Goal: Information Seeking & Learning: Learn about a topic

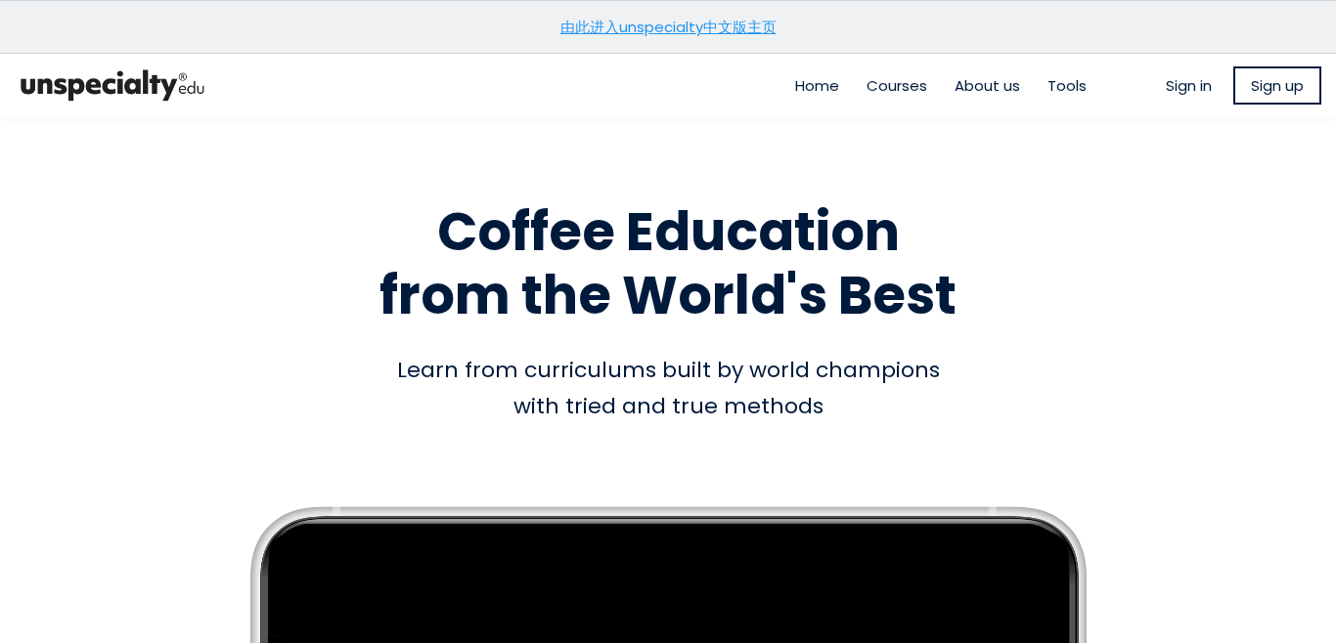
click at [1274, 85] on span "Sign up" at bounding box center [1277, 85] width 53 height 22
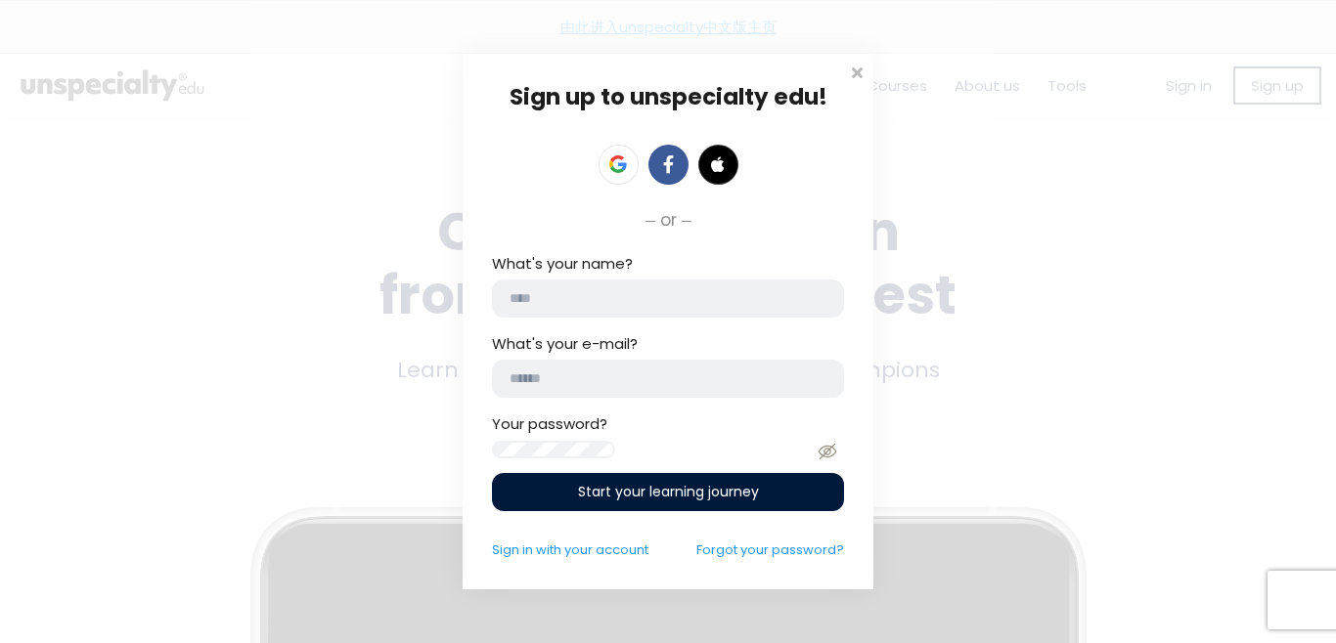
click at [851, 63] on span at bounding box center [857, 71] width 20 height 20
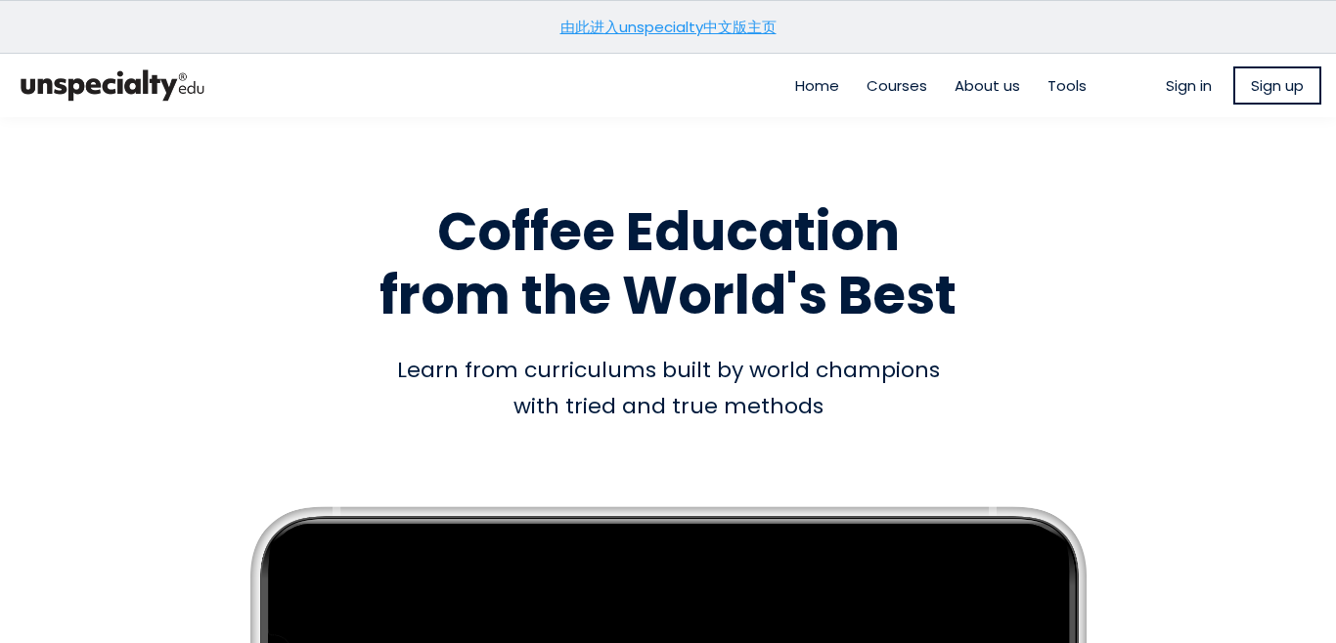
click at [731, 27] on link "由此进入unspecialty中文版主页" at bounding box center [668, 27] width 216 height 21
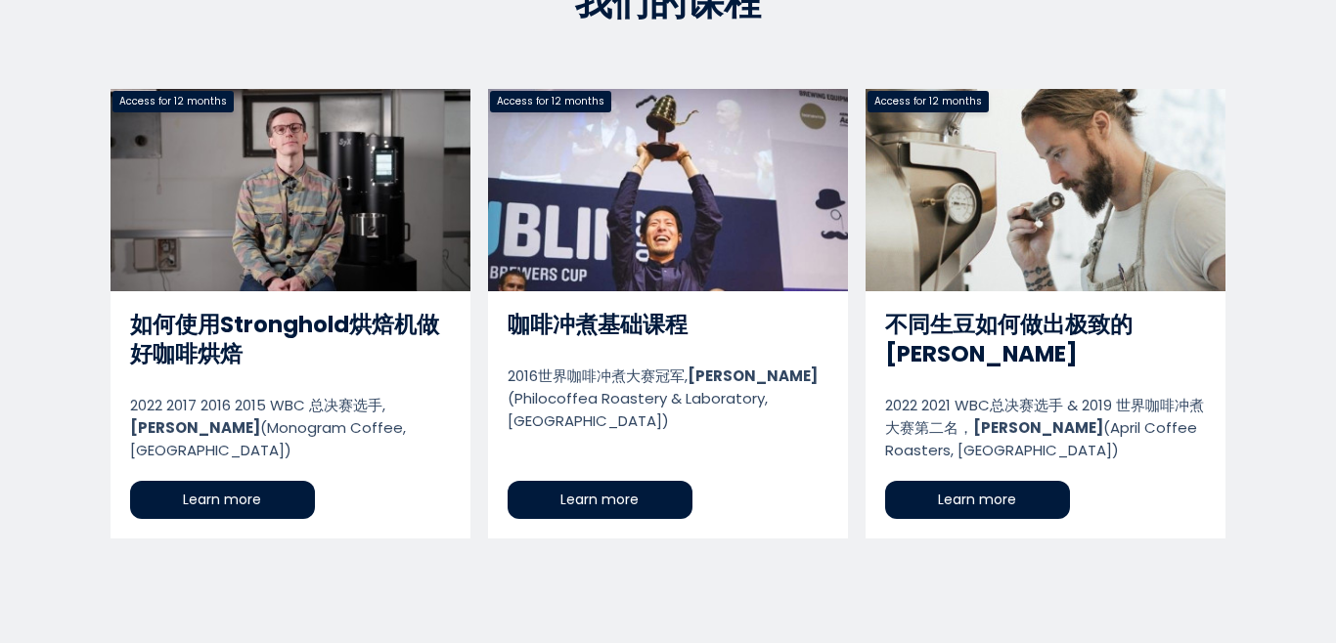
scroll to position [978, 0]
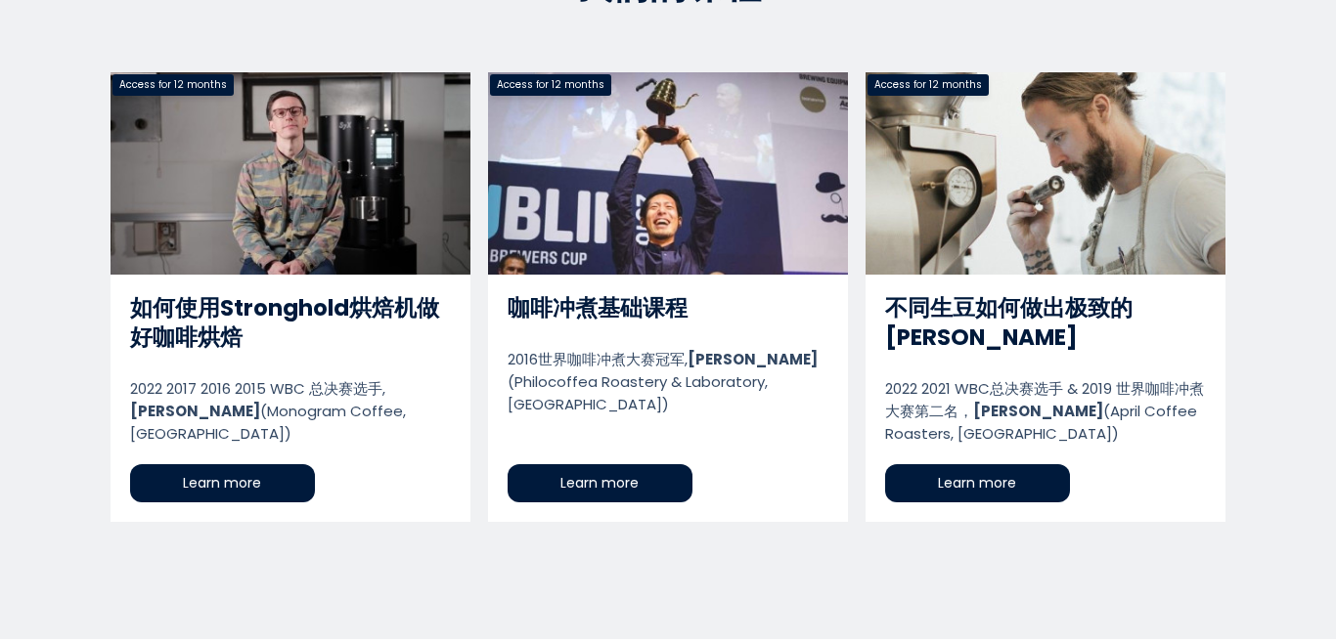
click at [1133, 303] on link "不同生豆如何做出极致的[PERSON_NAME]" at bounding box center [1045, 297] width 360 height 450
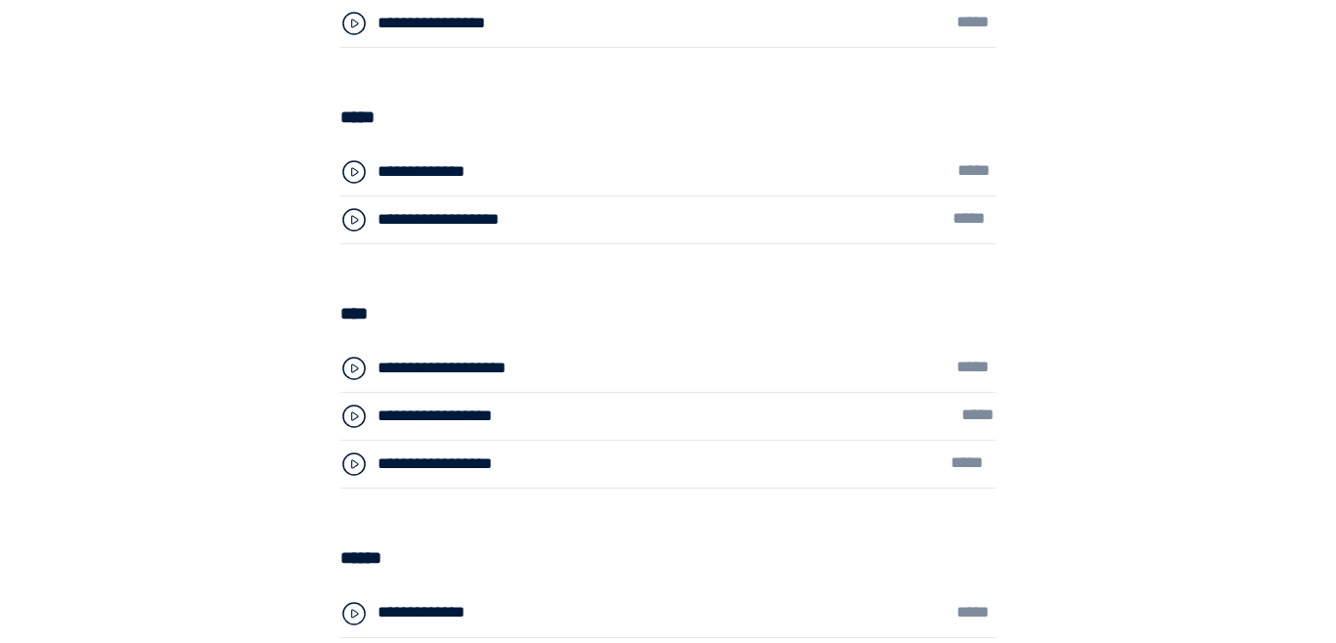
scroll to position [5134, 0]
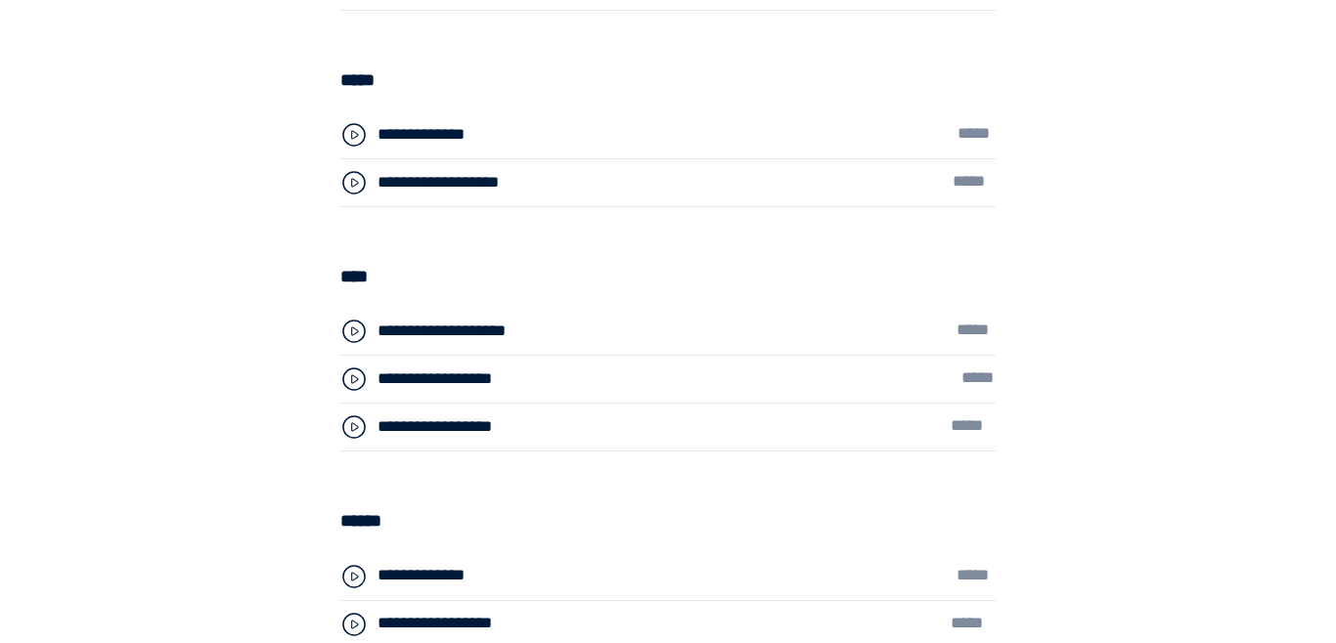
click at [591, 193] on div "**********" at bounding box center [503, 182] width 252 height 25
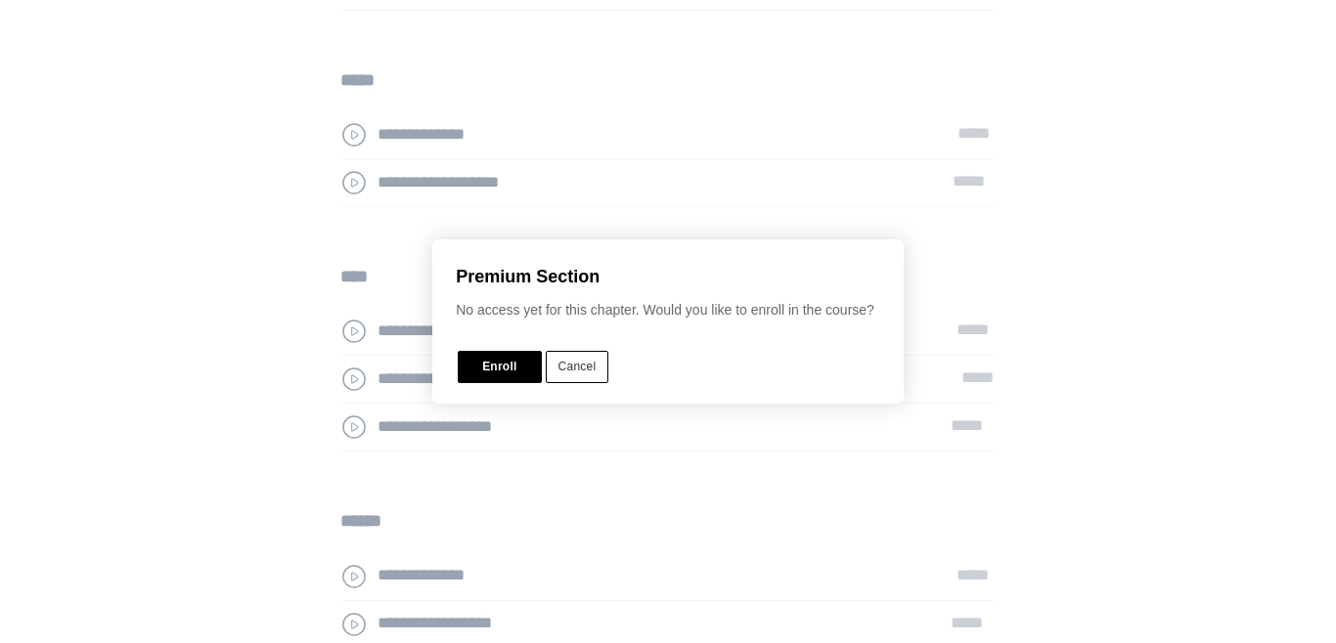
click at [592, 368] on button "Cancel" at bounding box center [578, 367] width 64 height 32
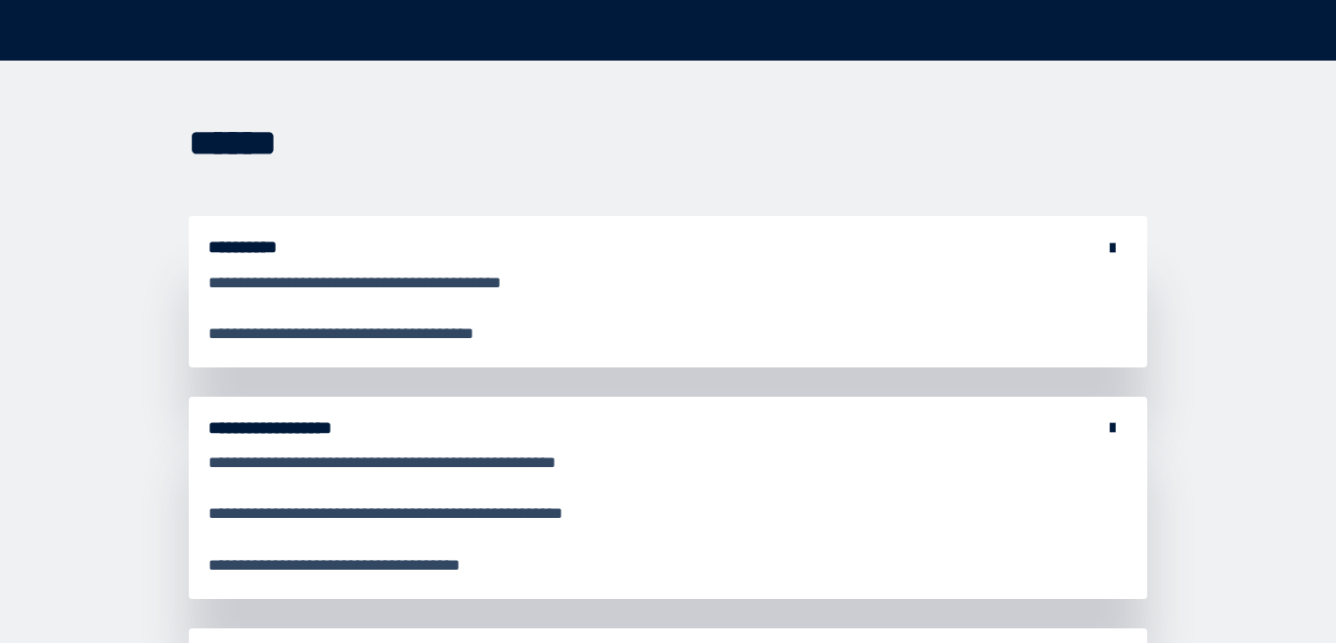
scroll to position [8116, 0]
